Goal: Task Accomplishment & Management: Manage account settings

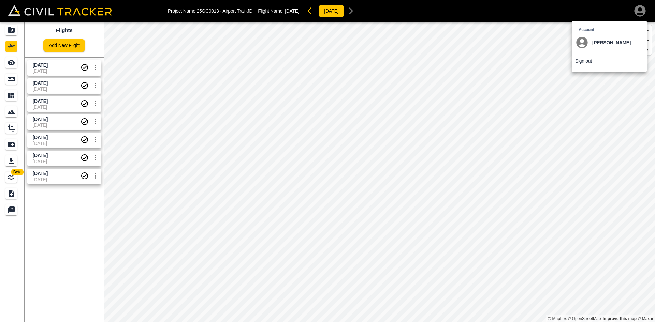
click at [237, 76] on div at bounding box center [327, 161] width 655 height 322
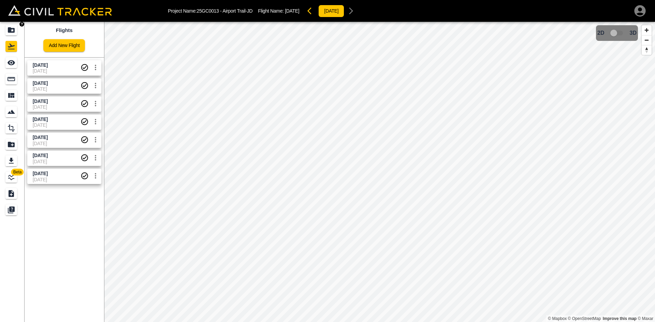
click at [9, 26] on icon "Projects" at bounding box center [11, 30] width 8 height 8
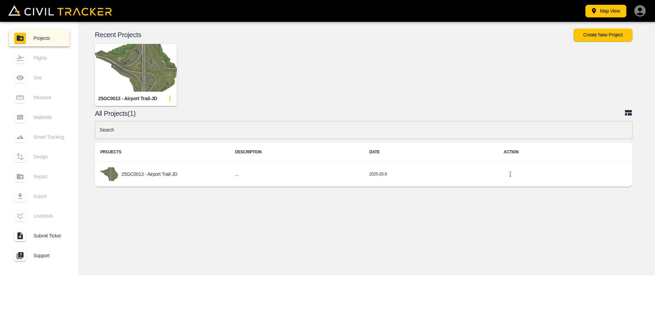
click at [638, 11] on icon "button" at bounding box center [639, 10] width 11 height 11
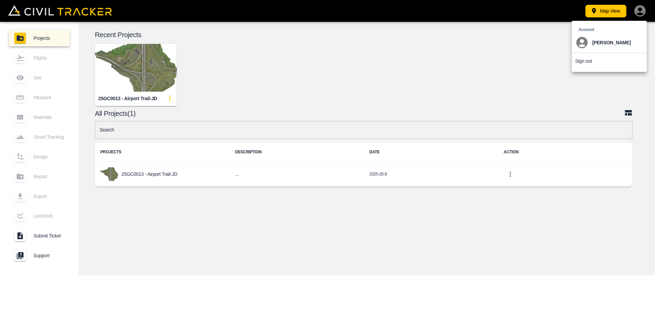
click at [582, 59] on p "Sign out" at bounding box center [583, 60] width 17 height 5
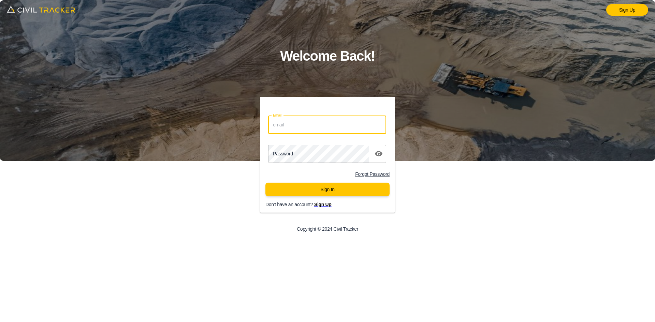
click at [308, 128] on input "Email" at bounding box center [327, 125] width 118 height 18
type input "justin.grenier@graham.ca"
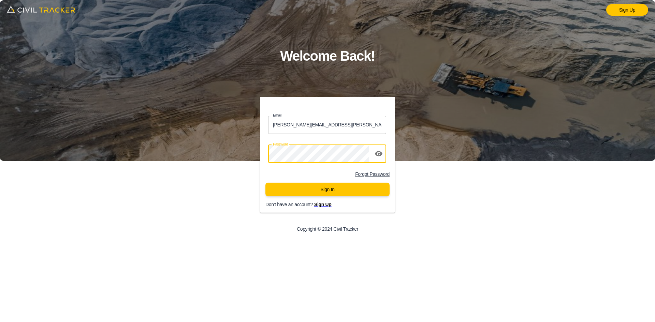
click button "Sign In" at bounding box center [327, 190] width 124 height 14
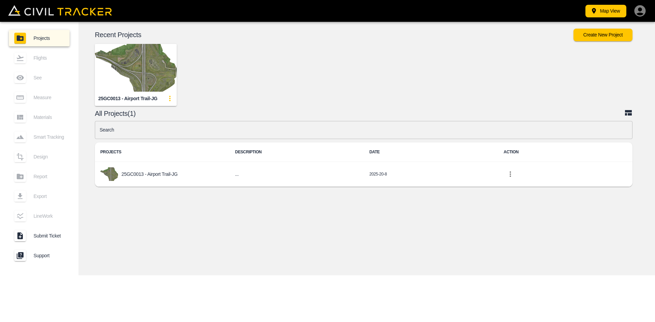
click at [131, 66] on img "button" at bounding box center [136, 68] width 82 height 48
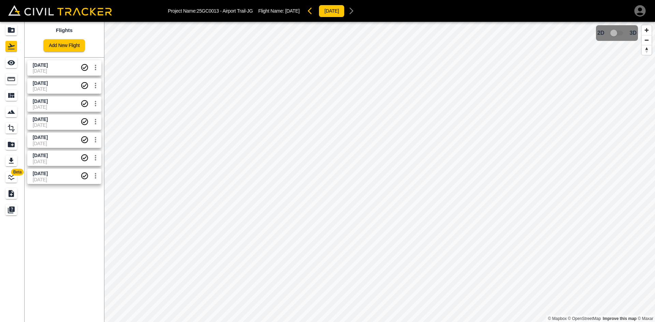
click at [643, 11] on icon "button" at bounding box center [639, 10] width 11 height 11
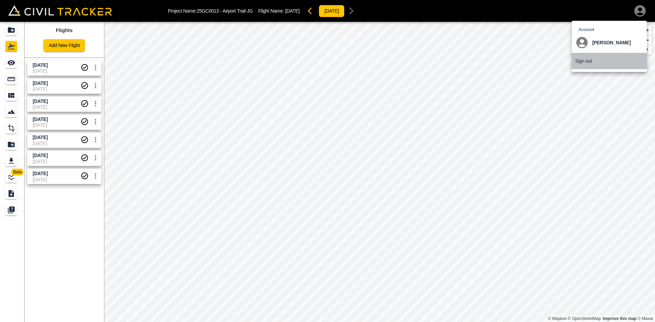
click at [587, 64] on li "Sign out" at bounding box center [609, 61] width 75 height 16
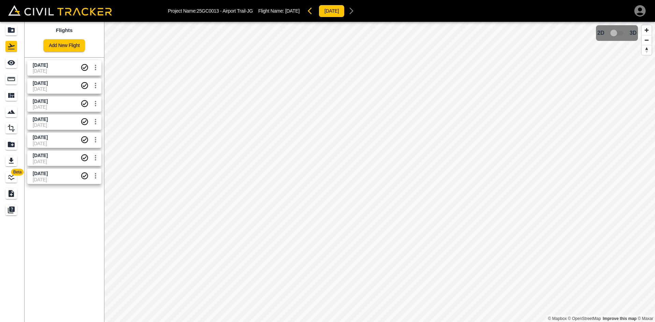
click at [638, 13] on icon "button" at bounding box center [639, 10] width 11 height 11
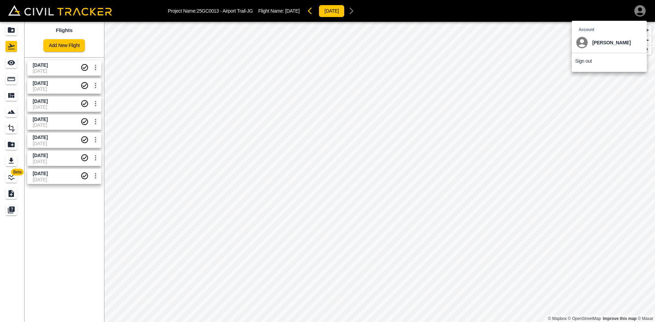
click at [577, 60] on p "Sign out" at bounding box center [583, 60] width 17 height 5
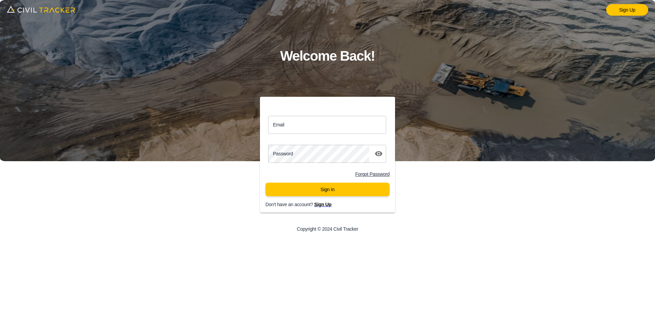
click at [290, 128] on input "Email" at bounding box center [327, 125] width 118 height 18
type input "jason.dewit@graham.ca"
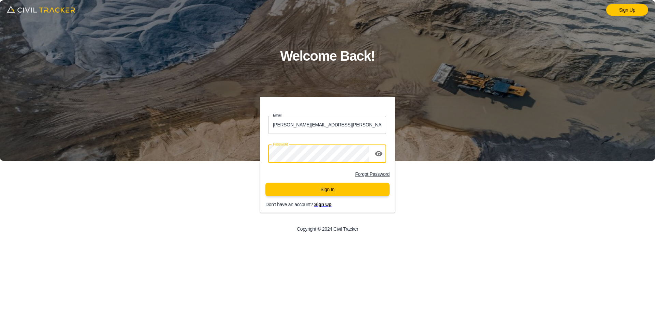
click button "Sign In" at bounding box center [327, 190] width 124 height 14
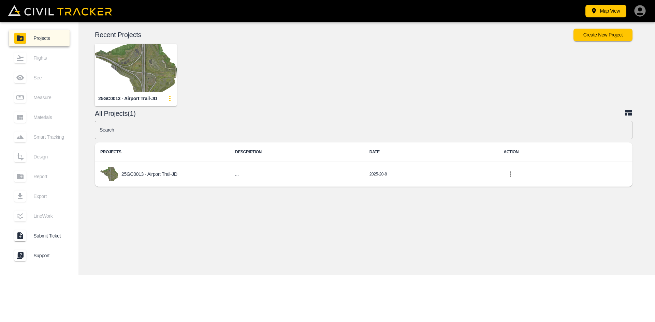
click at [107, 60] on img "button" at bounding box center [136, 68] width 82 height 48
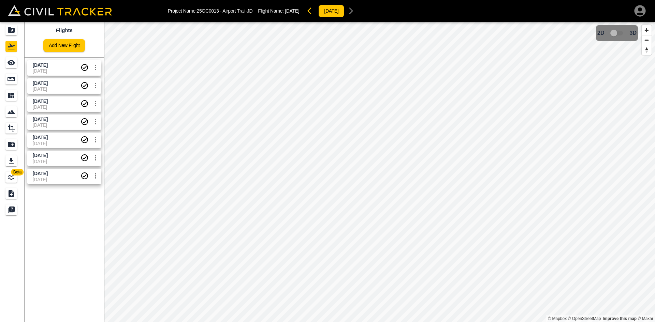
click at [639, 13] on icon "button" at bounding box center [640, 11] width 14 height 14
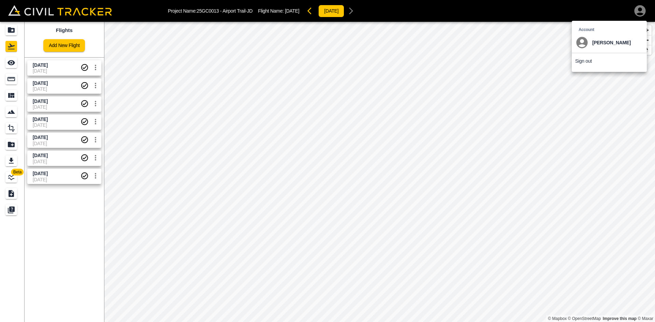
click at [586, 62] on p "Sign out" at bounding box center [583, 60] width 17 height 5
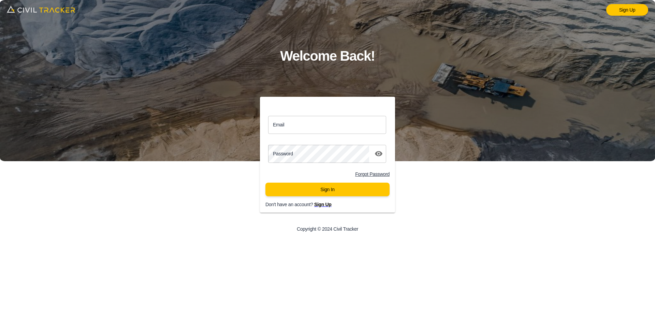
click at [338, 120] on input "Email" at bounding box center [327, 125] width 118 height 18
type input "matthew.burgess@graham.ca"
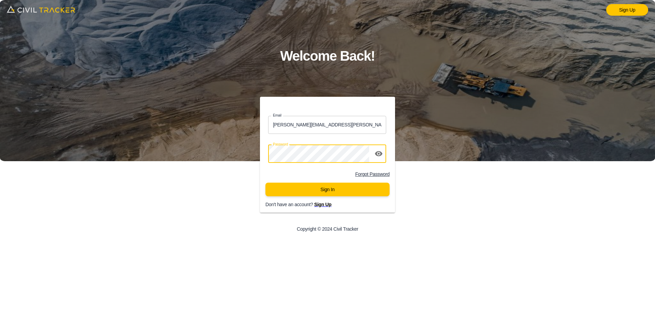
click at [265, 183] on button "Sign In" at bounding box center [327, 190] width 124 height 14
click button "Sign In" at bounding box center [327, 190] width 124 height 14
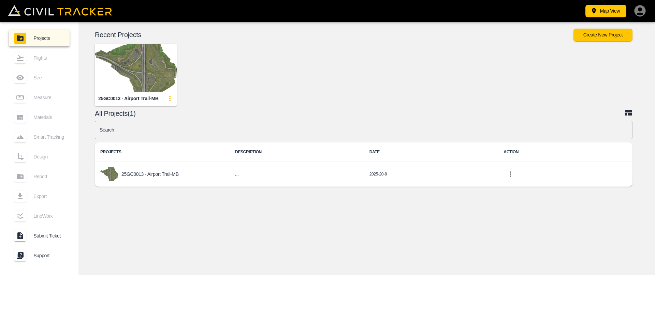
click at [135, 79] on img "button" at bounding box center [136, 68] width 82 height 48
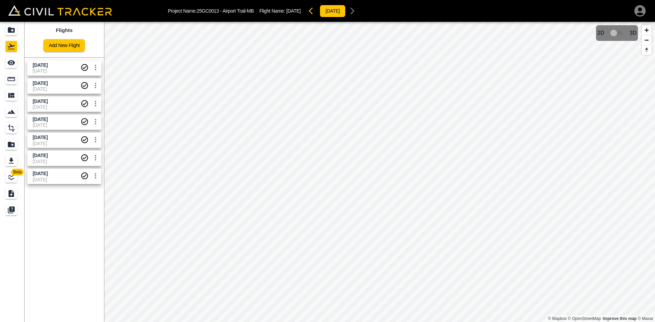
click at [640, 12] on icon "button" at bounding box center [639, 10] width 11 height 11
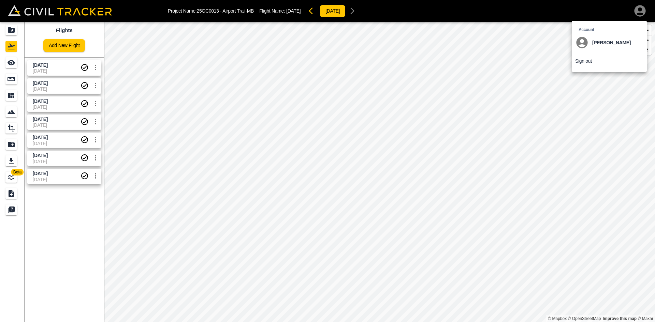
click at [581, 62] on p "Sign out" at bounding box center [583, 60] width 17 height 5
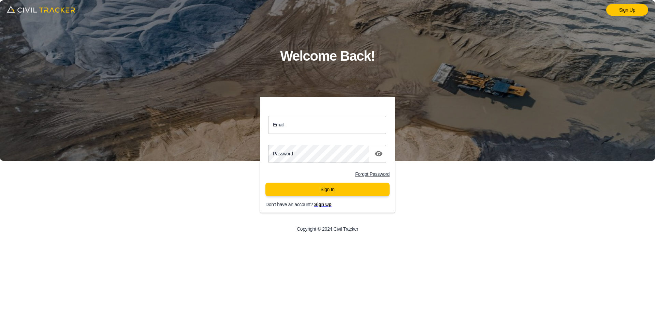
click at [278, 124] on input "Email" at bounding box center [327, 125] width 118 height 18
type input "n"
click at [239, 246] on div "Sign Up Welcome Back! Email nira Email Password password Forgot Password Sign I…" at bounding box center [327, 161] width 655 height 322
drag, startPoint x: 307, startPoint y: 124, endPoint x: 234, endPoint y: 123, distance: 73.0
click at [234, 123] on div "Email nira Email Password password Forgot Password Sign In Don't have an accoun…" at bounding box center [327, 168] width 262 height 142
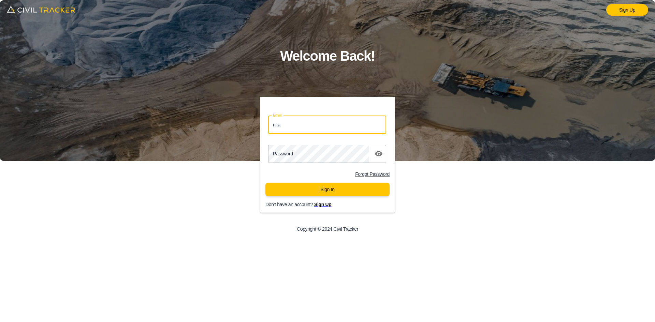
paste input "njan.chandra@graham.ca"
type input "niranjan.chandra@graham.ca"
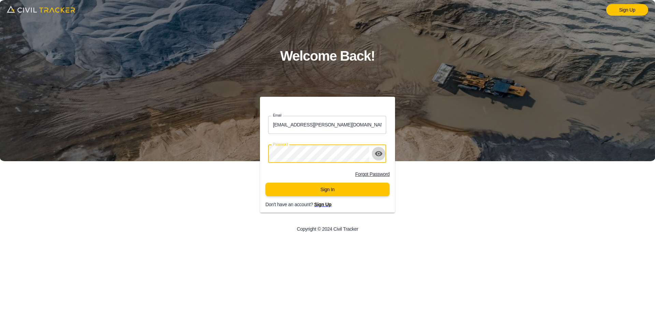
click at [378, 151] on icon "toggle password visibility" at bounding box center [379, 154] width 8 height 8
click at [340, 190] on button "Sign In" at bounding box center [327, 190] width 124 height 14
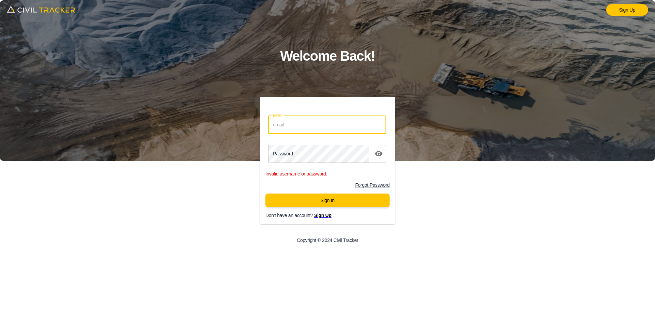
click at [310, 125] on input "Email" at bounding box center [327, 125] width 118 height 18
type input "niranjan.chandra@graham.ca"
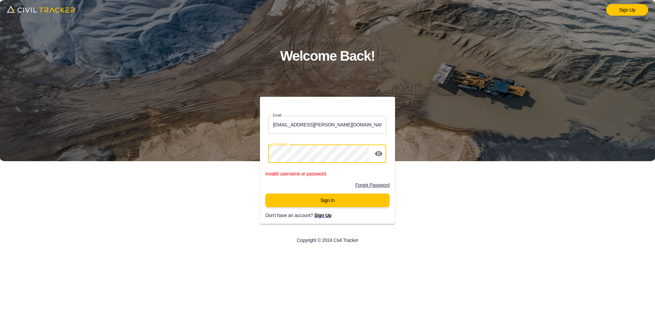
click at [310, 200] on button "Sign In" at bounding box center [327, 201] width 124 height 14
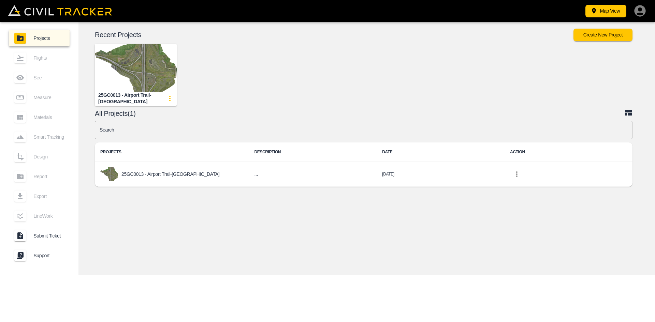
click at [264, 209] on div "© Mapbox © OpenStreetMap Improve this map © Maxar 2D 3D Recent Projects Create …" at bounding box center [366, 149] width 576 height 254
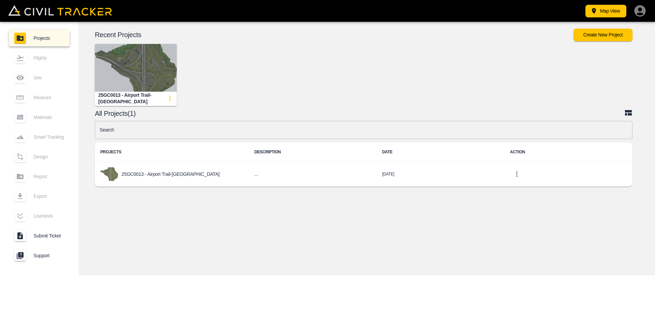
click at [130, 54] on img "button" at bounding box center [136, 68] width 82 height 48
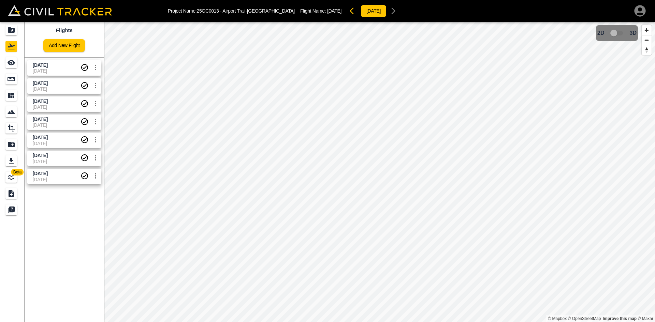
click at [53, 70] on span "[DATE]" at bounding box center [57, 70] width 48 height 5
drag, startPoint x: 12, startPoint y: 62, endPoint x: 19, endPoint y: 62, distance: 6.5
click at [12, 62] on icon "See" at bounding box center [11, 63] width 8 height 8
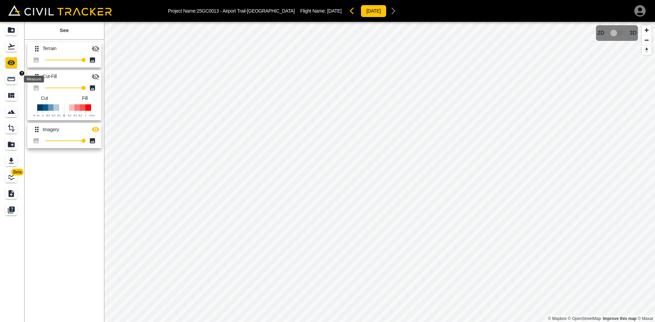
click at [13, 82] on icon "Measure" at bounding box center [11, 79] width 8 height 8
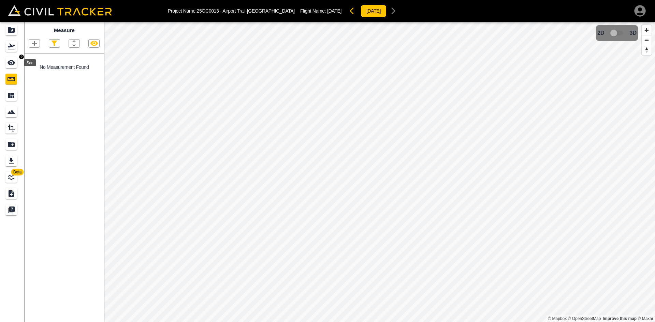
click at [15, 60] on icon "See" at bounding box center [11, 63] width 8 height 8
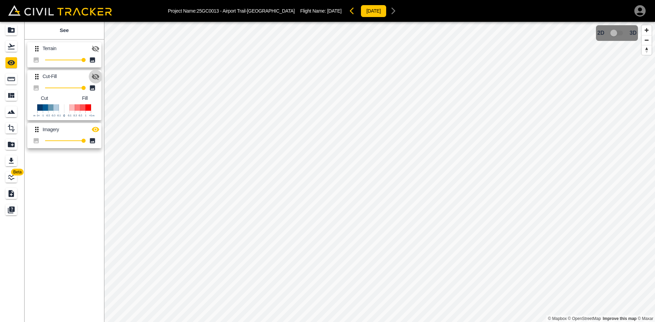
click at [95, 76] on icon "button" at bounding box center [96, 77] width 8 height 6
click at [95, 130] on icon "button" at bounding box center [96, 129] width 8 height 5
click at [13, 45] on icon "Flights" at bounding box center [11, 46] width 8 height 8
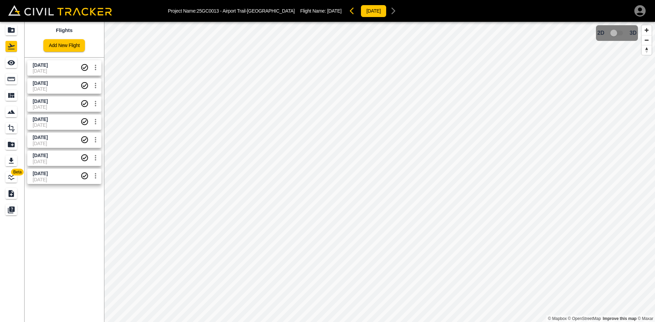
click at [635, 12] on icon "button" at bounding box center [639, 10] width 11 height 11
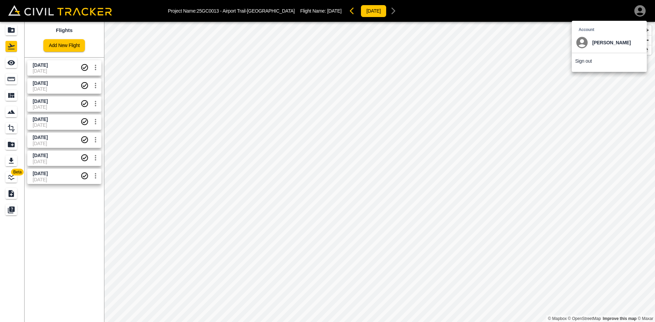
click at [586, 60] on p "Sign out" at bounding box center [583, 60] width 17 height 5
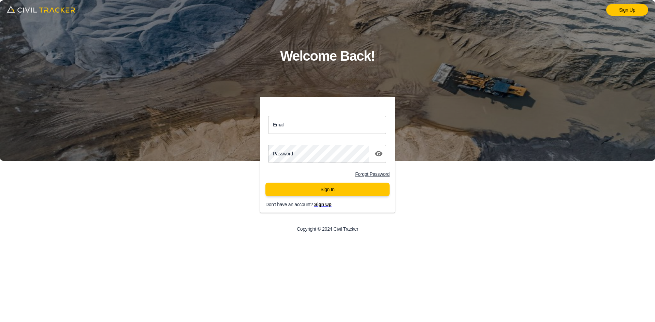
click at [475, 197] on div "Sign Up Welcome Back! Email Email Password password Forgot Password Sign In Don…" at bounding box center [327, 161] width 655 height 322
